Goal: Task Accomplishment & Management: Manage account settings

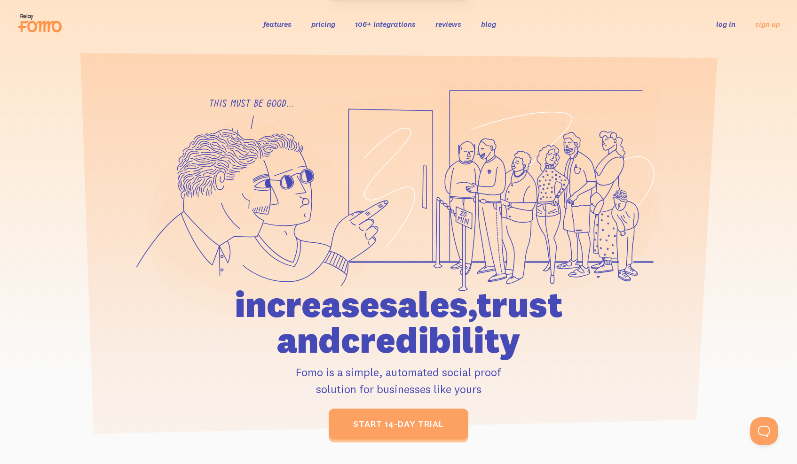
click at [725, 24] on link "log in" at bounding box center [725, 23] width 19 height 9
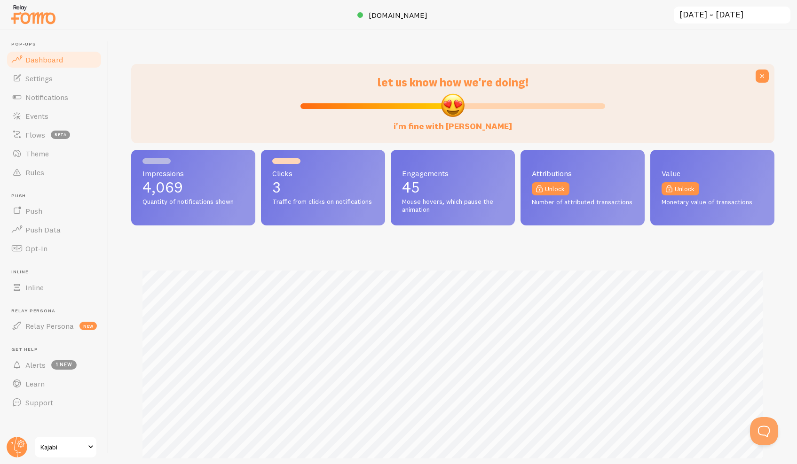
scroll to position [247, 643]
click at [47, 97] on span "Notifications" at bounding box center [46, 97] width 43 height 9
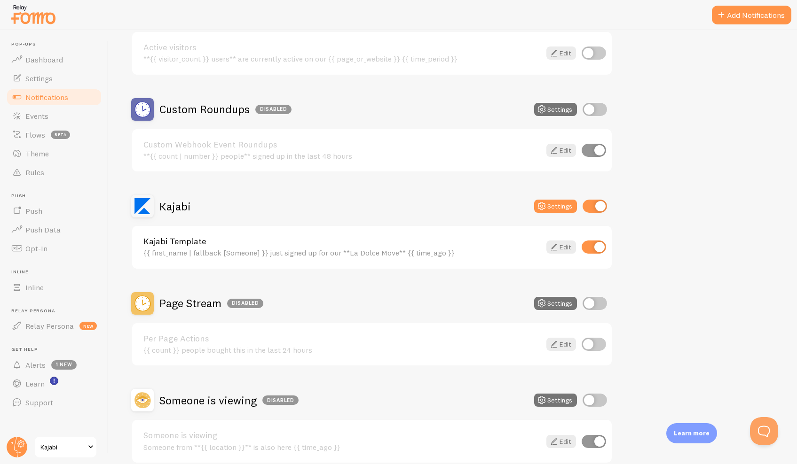
scroll to position [73, 0]
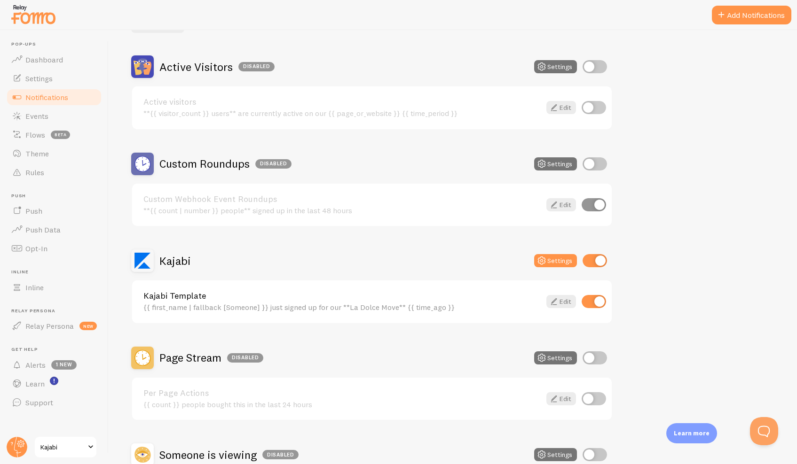
click at [598, 301] on input "checkbox" at bounding box center [593, 301] width 24 height 13
checkbox input "false"
click at [595, 209] on input "checkbox" at bounding box center [593, 204] width 24 height 13
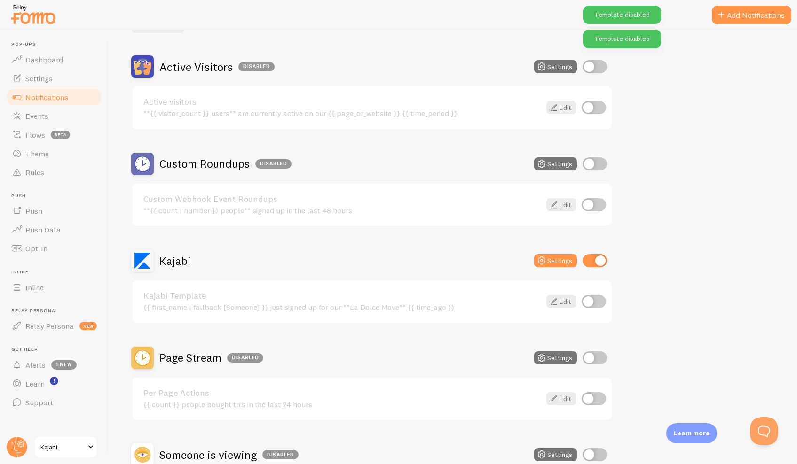
click at [593, 204] on input "checkbox" at bounding box center [593, 204] width 24 height 13
checkbox input "true"
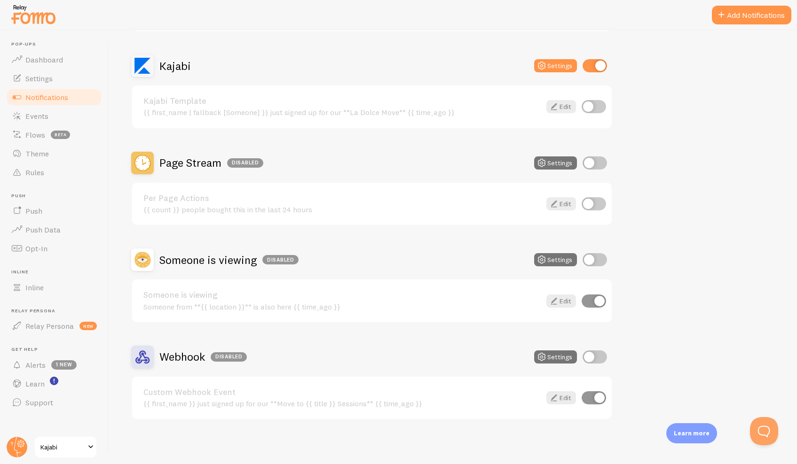
scroll to position [267, 0]
click at [181, 356] on h2 "Webhook Disabled" at bounding box center [202, 358] width 87 height 15
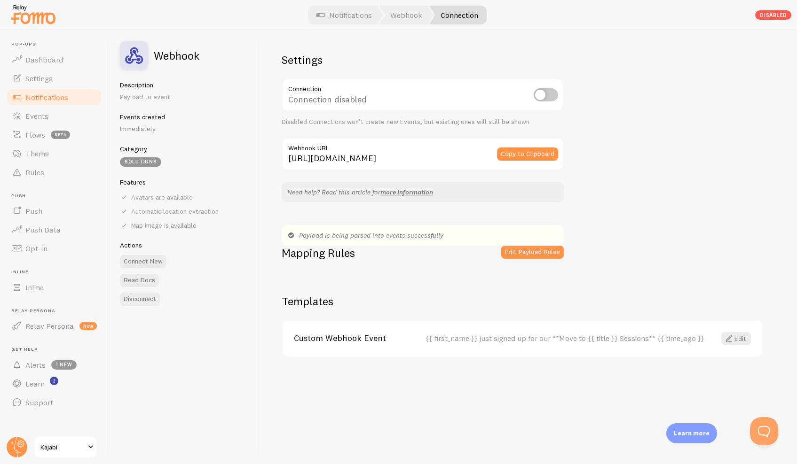
click at [547, 94] on input "checkbox" at bounding box center [545, 94] width 24 height 13
checkbox input "true"
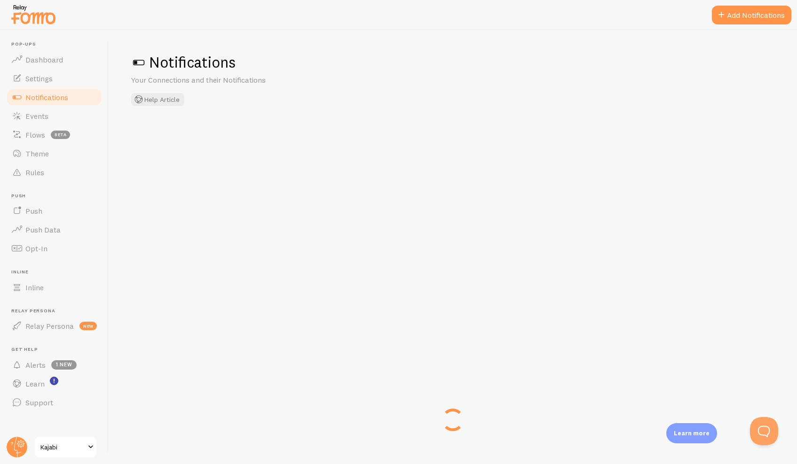
checkbox input "true"
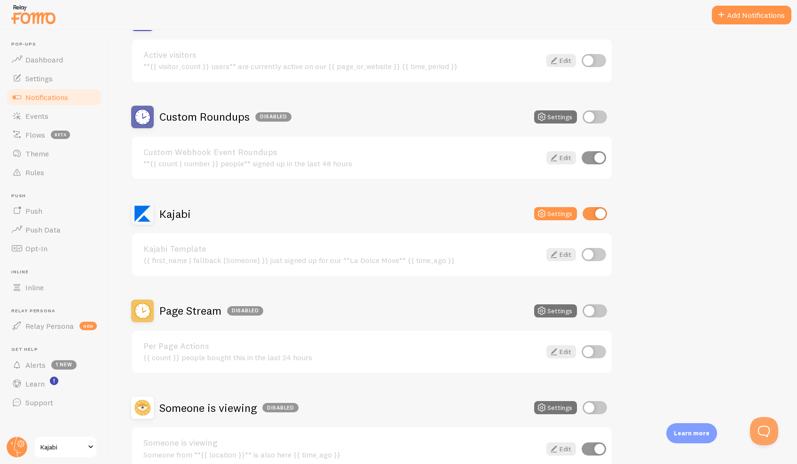
scroll to position [119, 0]
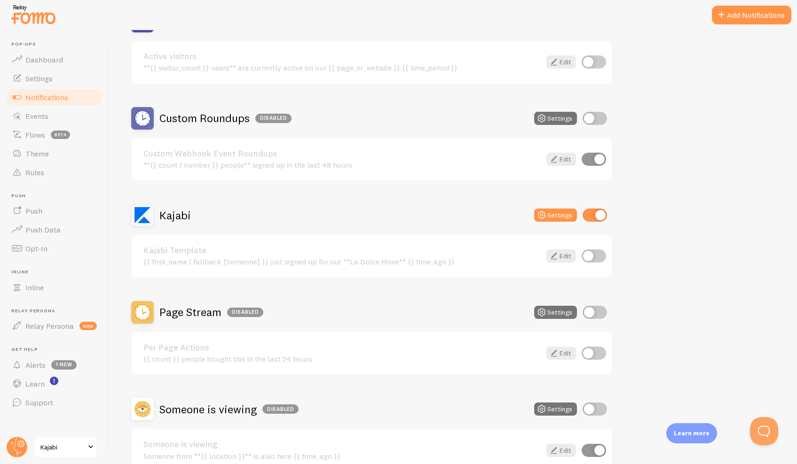
click at [593, 215] on input "checkbox" at bounding box center [594, 215] width 24 height 13
checkbox input "false"
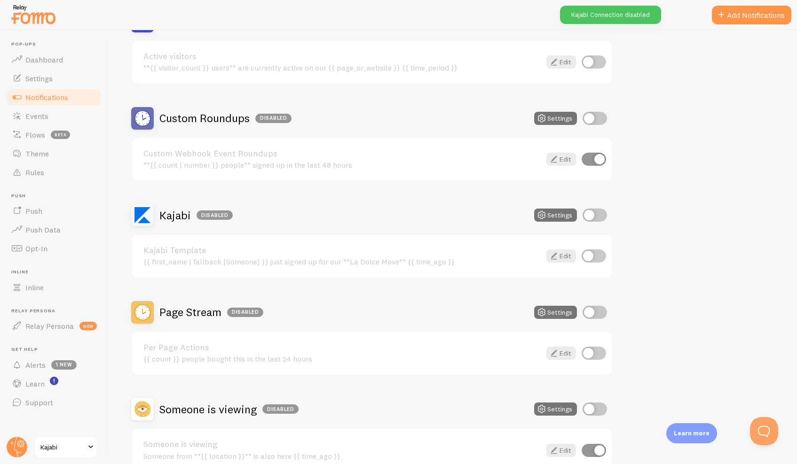
click at [596, 118] on input "checkbox" at bounding box center [594, 118] width 24 height 13
checkbox input "true"
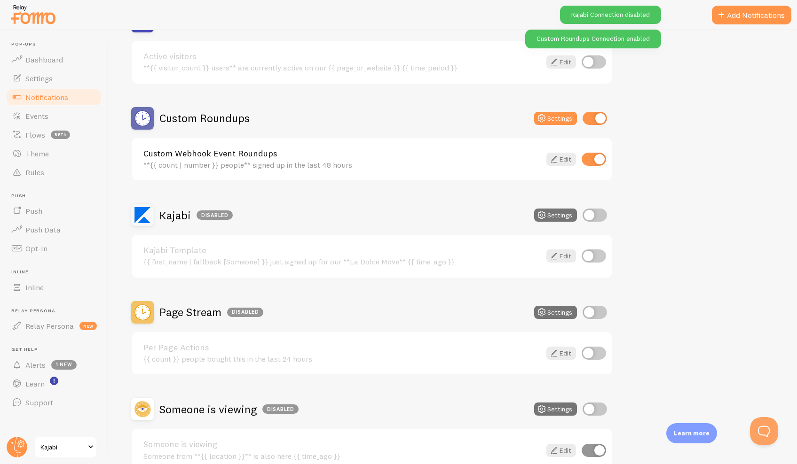
click at [207, 149] on link "Custom Webhook Event Roundups" at bounding box center [341, 153] width 397 height 8
